Goal: Check status: Check status

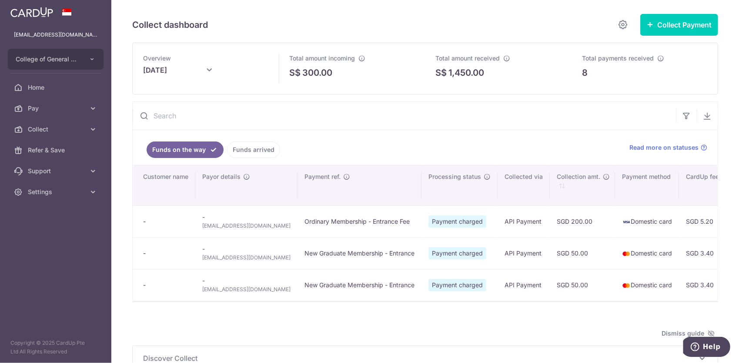
click at [241, 146] on link "Funds arrived" at bounding box center [253, 149] width 53 height 17
click at [173, 147] on link "Funds on the way" at bounding box center [179, 149] width 65 height 17
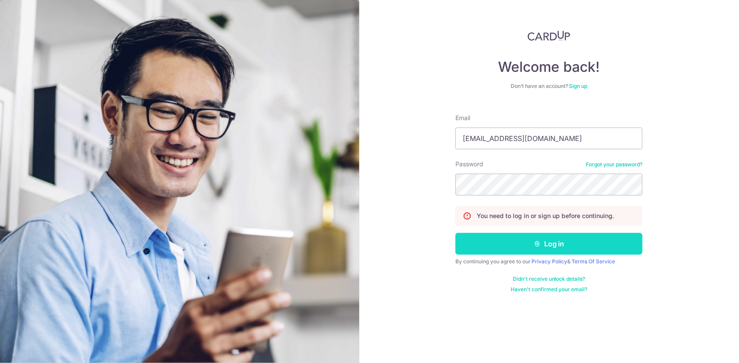
click at [510, 237] on button "Log in" at bounding box center [548, 244] width 187 height 22
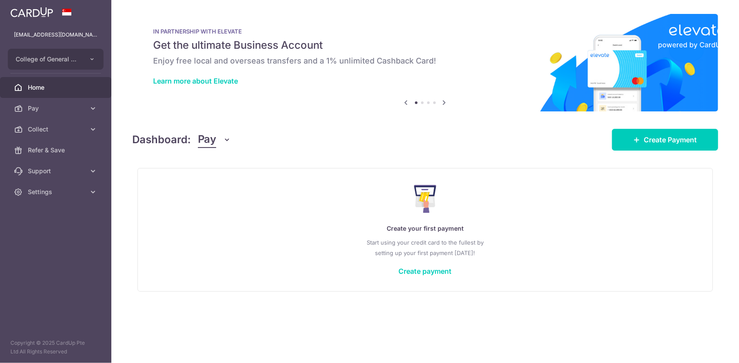
click at [208, 140] on span "Pay" at bounding box center [207, 139] width 18 height 17
click at [215, 184] on link "Collect" at bounding box center [243, 184] width 90 height 21
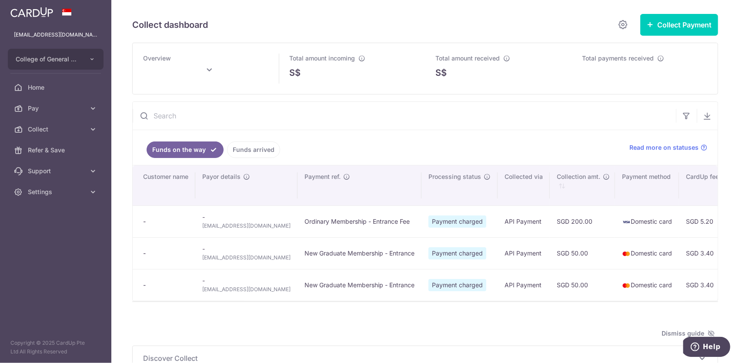
click at [248, 145] on link "Funds arrived" at bounding box center [253, 149] width 53 height 17
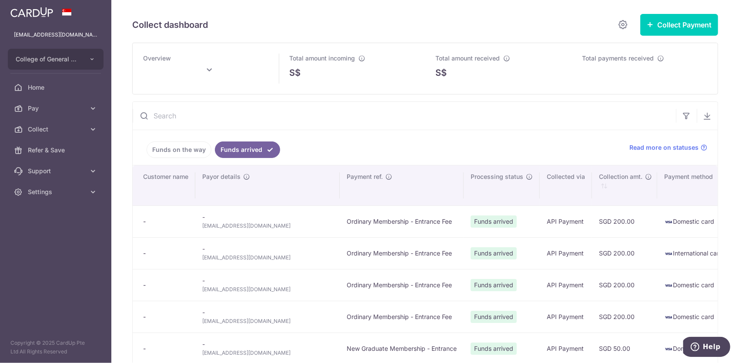
type input "[DATE]"
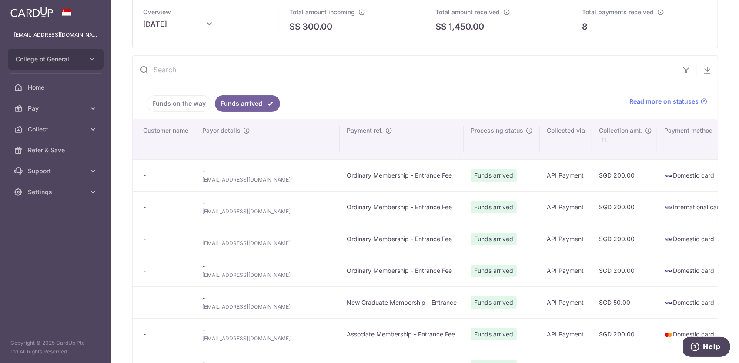
scroll to position [43, 0]
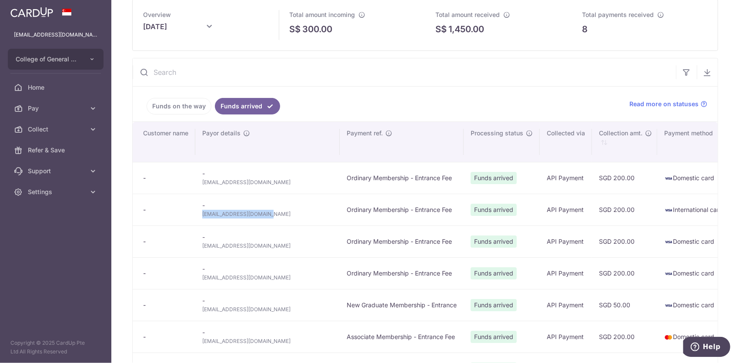
drag, startPoint x: 203, startPoint y: 213, endPoint x: 264, endPoint y: 217, distance: 61.4
click at [264, 217] on td "- [EMAIL_ADDRESS][DOMAIN_NAME]" at bounding box center [267, 209] width 144 height 32
copy span "[EMAIL_ADDRESS][DOMAIN_NAME]"
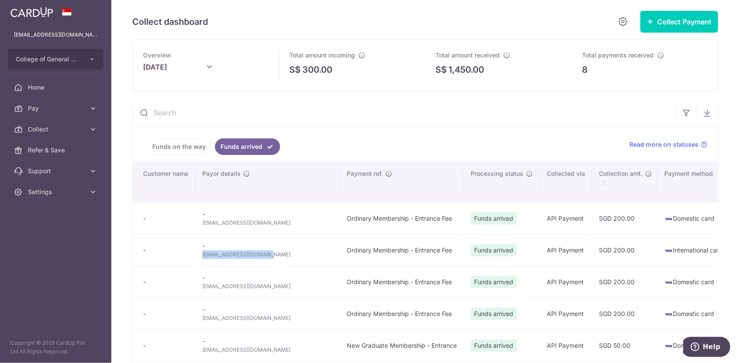
scroll to position [0, 0]
